Goal: Navigation & Orientation: Find specific page/section

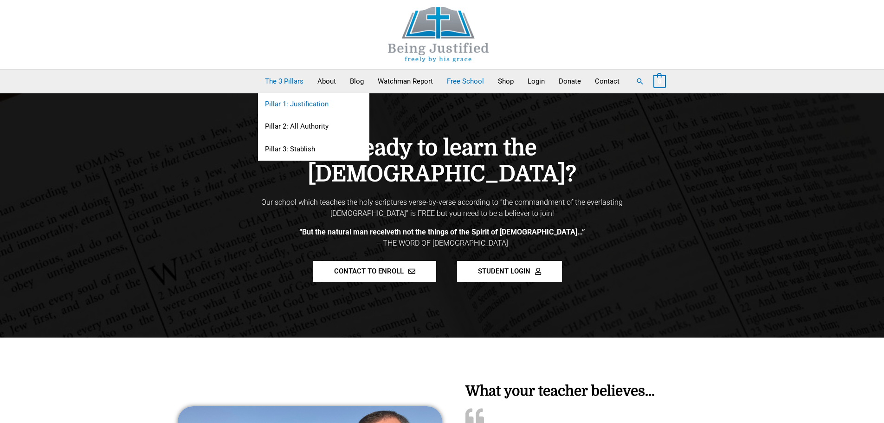
click at [285, 99] on link "Pillar 1: Justification" at bounding box center [313, 104] width 111 height 23
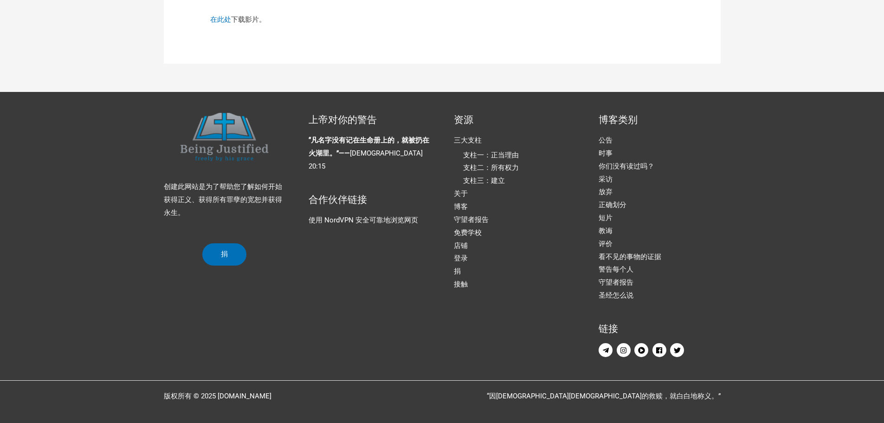
scroll to position [2102, 0]
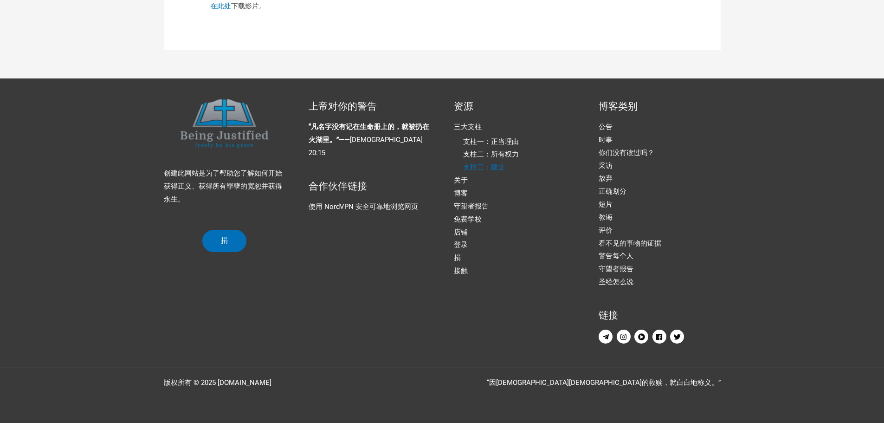
click at [494, 169] on font "支柱三：建立" at bounding box center [484, 167] width 42 height 8
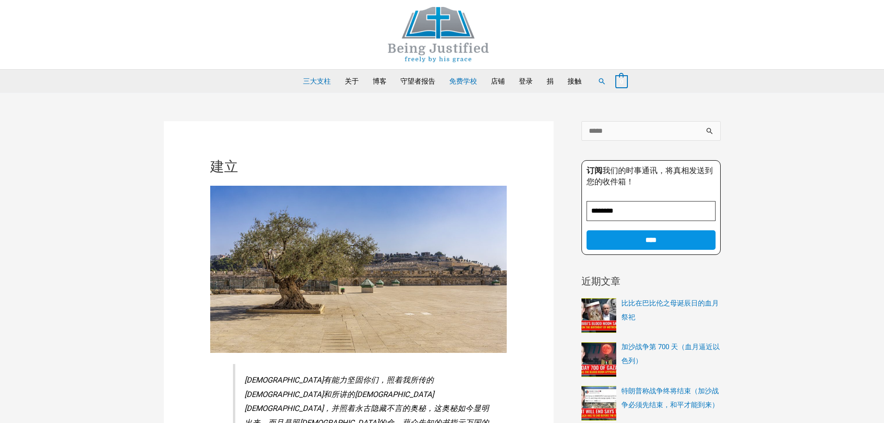
click at [463, 83] on font "免费学校" at bounding box center [463, 81] width 28 height 8
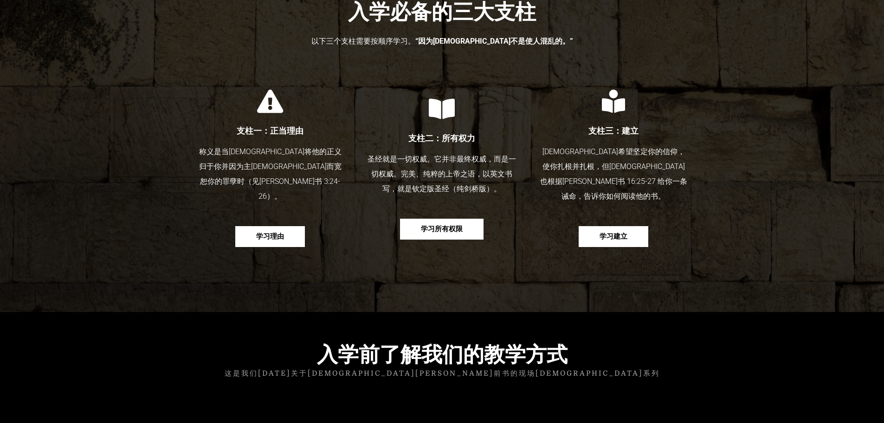
scroll to position [603, 0]
